Goal: Navigation & Orientation: Find specific page/section

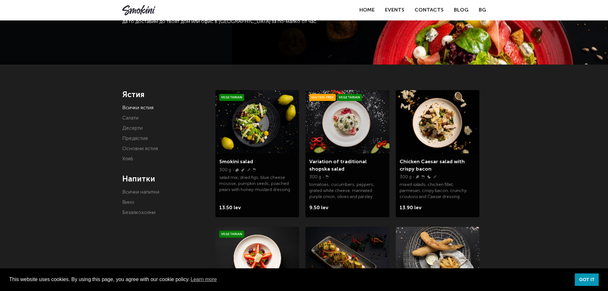
scroll to position [64, 0]
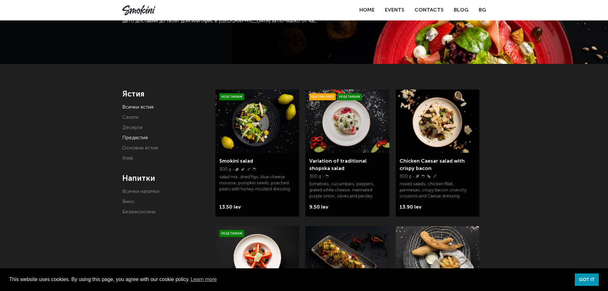
click at [135, 135] on link "Предястия" at bounding box center [135, 137] width 26 height 5
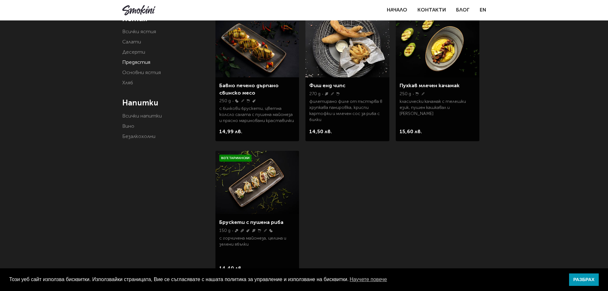
scroll to position [128, 0]
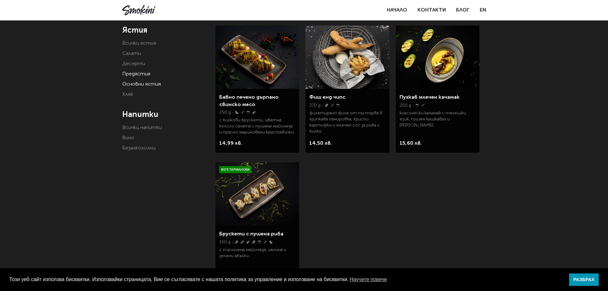
click at [147, 85] on link "Основни ястия" at bounding box center [141, 84] width 39 height 5
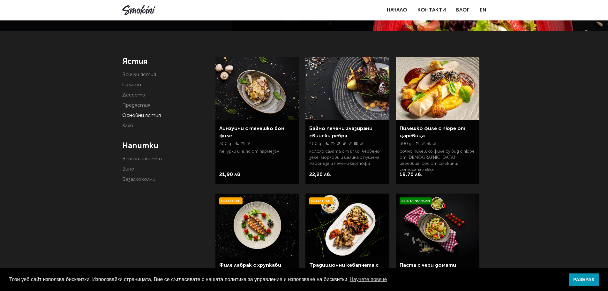
scroll to position [96, 0]
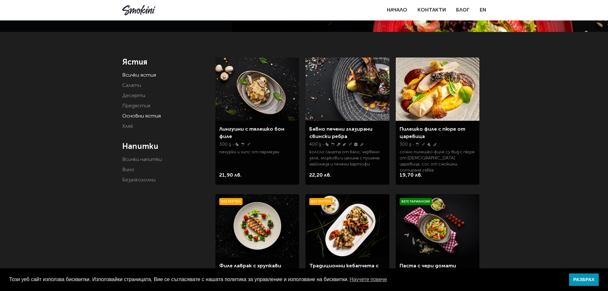
click at [140, 75] on link "Всички ястия" at bounding box center [139, 75] width 34 height 5
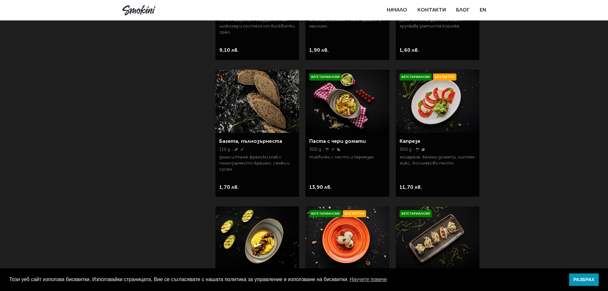
scroll to position [766, 0]
